Goal: Obtain resource: Obtain resource

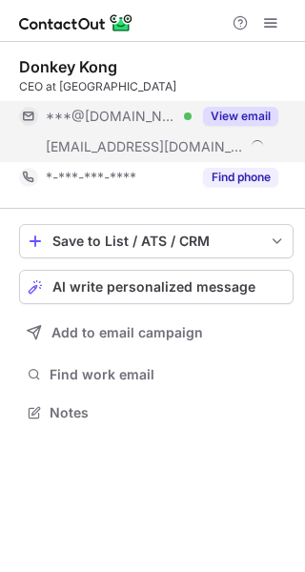
scroll to position [400, 305]
click at [241, 115] on button "View email" at bounding box center [240, 116] width 75 height 19
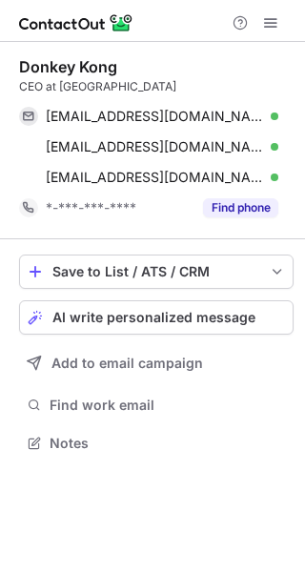
click at [267, 105] on div "digitalbayinc@gmail.com Verified Copy" at bounding box center [148, 116] width 259 height 31
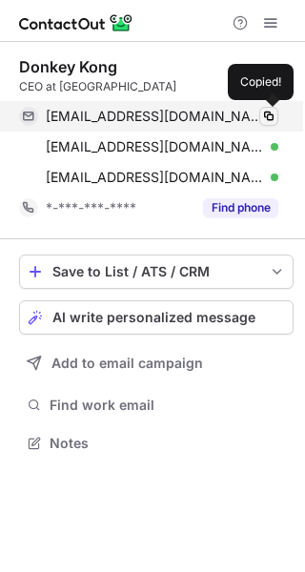
click at [271, 123] on span at bounding box center [268, 116] width 15 height 15
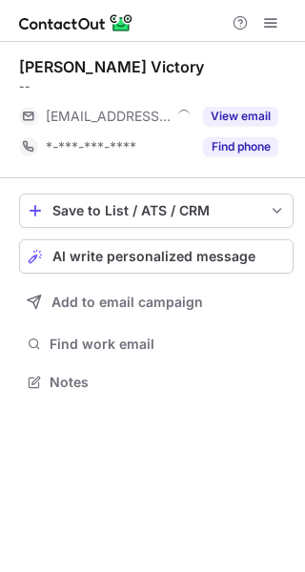
scroll to position [369, 305]
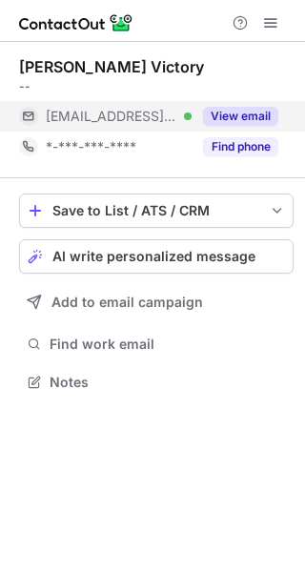
click at [249, 108] on button "View email" at bounding box center [240, 116] width 75 height 19
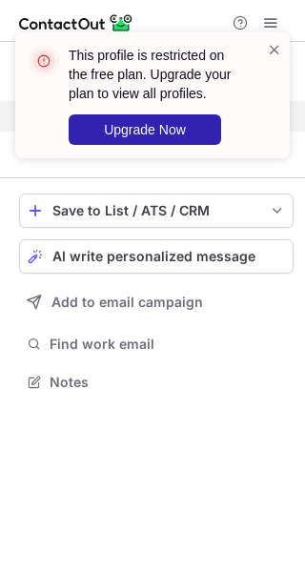
click at [268, 113] on div "This profile is restricted on the free plan. Upgrade your plan to view all prof…" at bounding box center [152, 102] width 305 height 179
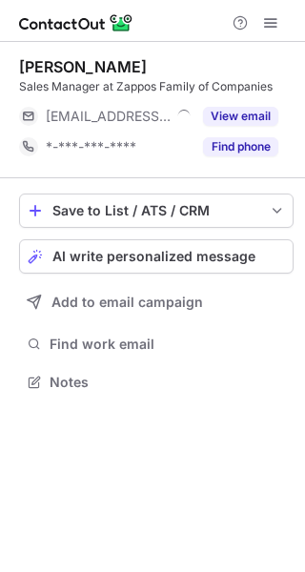
scroll to position [369, 305]
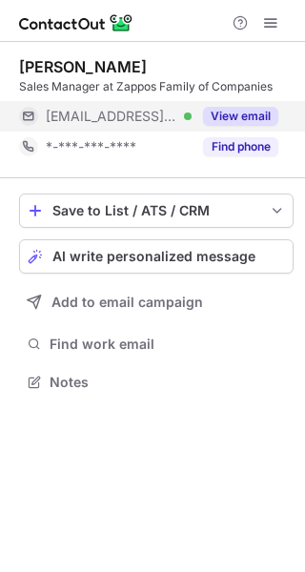
click at [268, 111] on button "View email" at bounding box center [240, 116] width 75 height 19
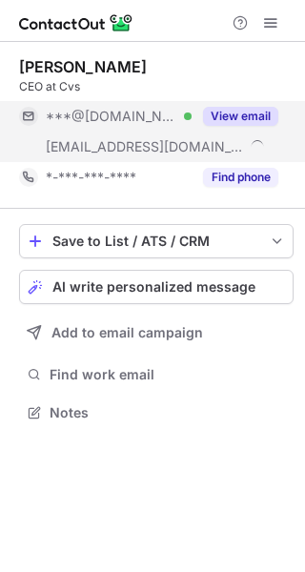
scroll to position [400, 305]
click at [241, 111] on button "View email" at bounding box center [240, 116] width 75 height 19
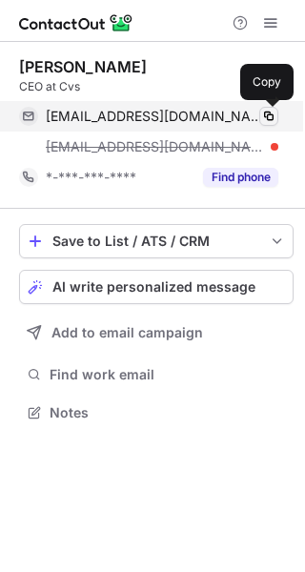
click at [267, 114] on span at bounding box center [268, 116] width 15 height 15
